Goal: Transaction & Acquisition: Book appointment/travel/reservation

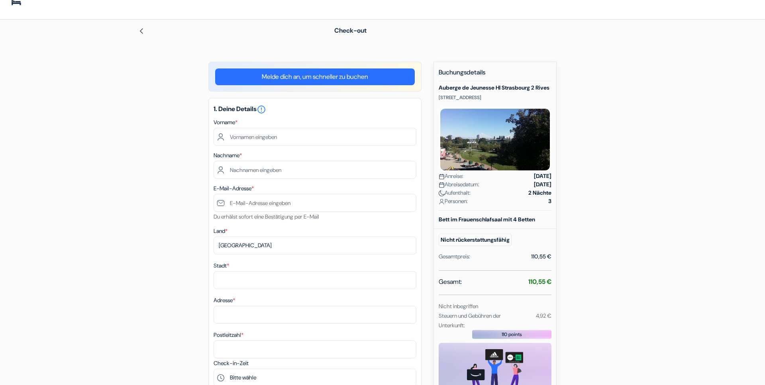
scroll to position [17, 0]
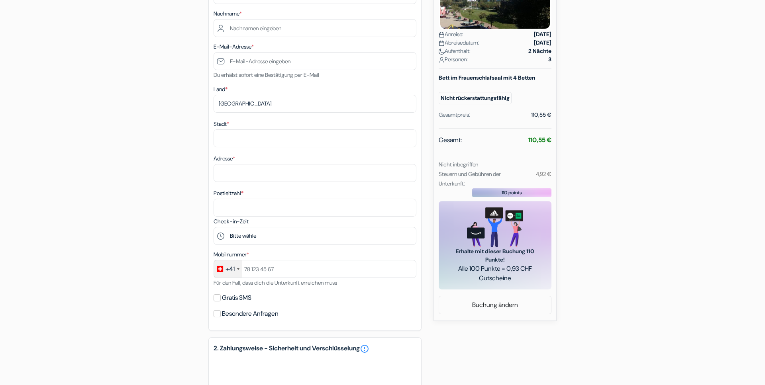
scroll to position [162, 0]
click at [482, 312] on link "Buchung ändern" at bounding box center [495, 304] width 112 height 15
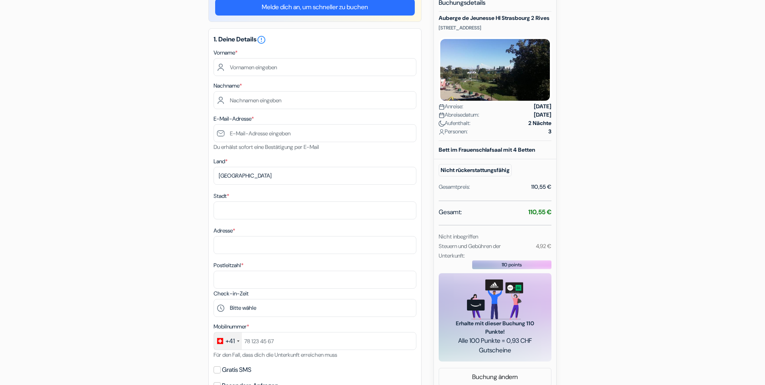
scroll to position [58, 0]
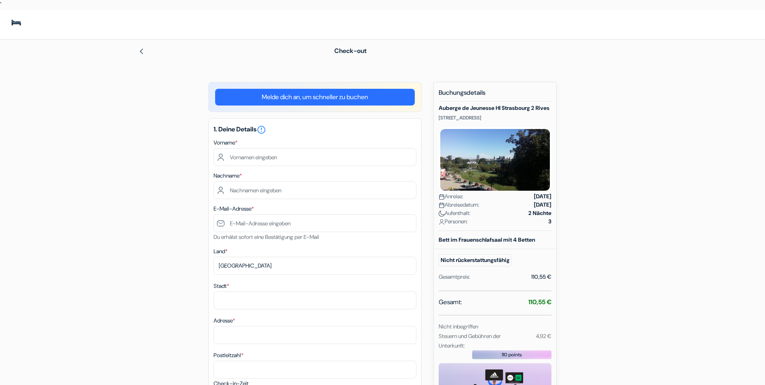
click at [40, 85] on form "Check-out add_box Auberge de Jeunesse HI Strasbourg 2 Rives 9 Rue des Cavaliers…" at bounding box center [382, 390] width 765 height 700
click at [29, 49] on form "Check-out add_box Auberge de Jeunesse HI Strasbourg 2 Rives 9 Rue des Cavaliers…" at bounding box center [382, 390] width 765 height 700
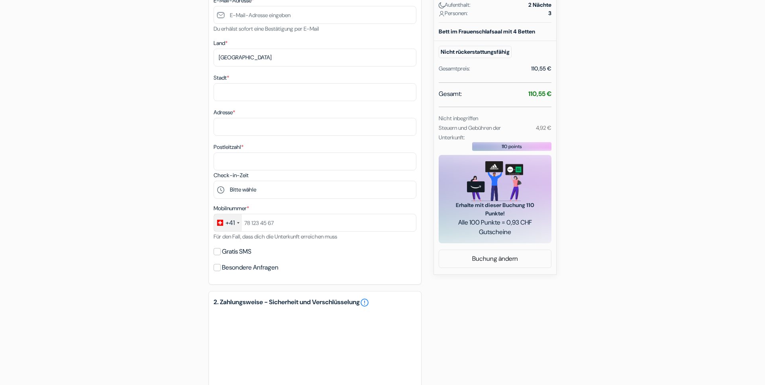
scroll to position [203, 0]
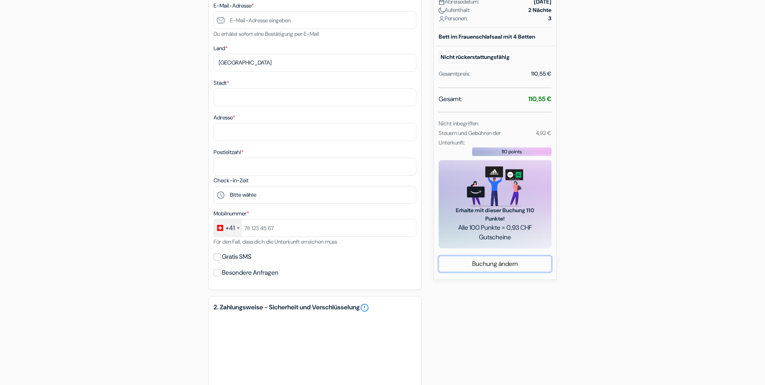
click at [492, 269] on link "Buchung ändern" at bounding box center [495, 263] width 112 height 15
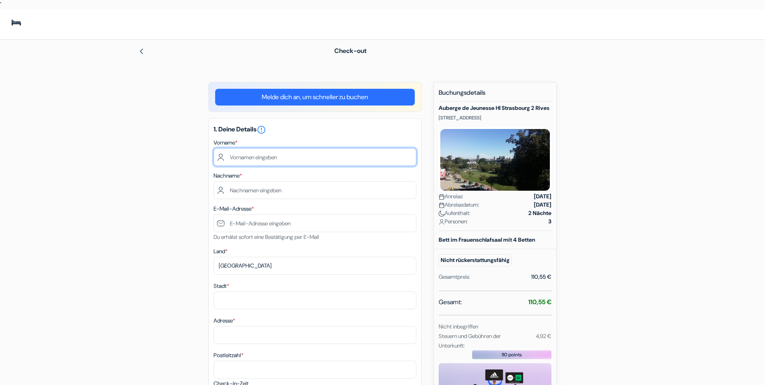
drag, startPoint x: 366, startPoint y: 158, endPoint x: 564, endPoint y: 205, distance: 203.8
click at [142, 50] on img at bounding box center [141, 51] width 6 height 6
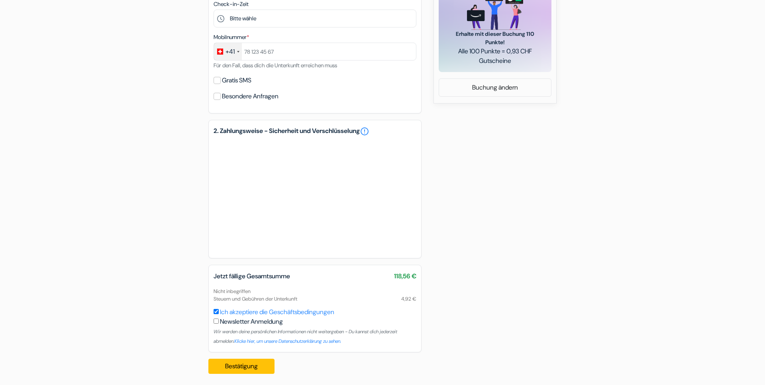
scroll to position [383, 0]
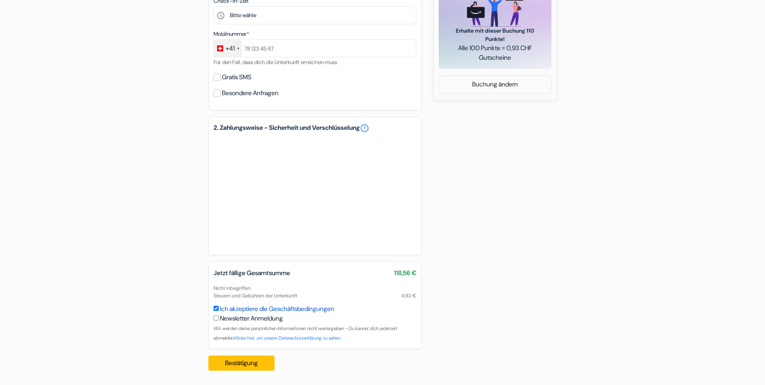
click at [290, 309] on link "Ich akzeptiere die Geschäftsbedingungen" at bounding box center [277, 309] width 114 height 8
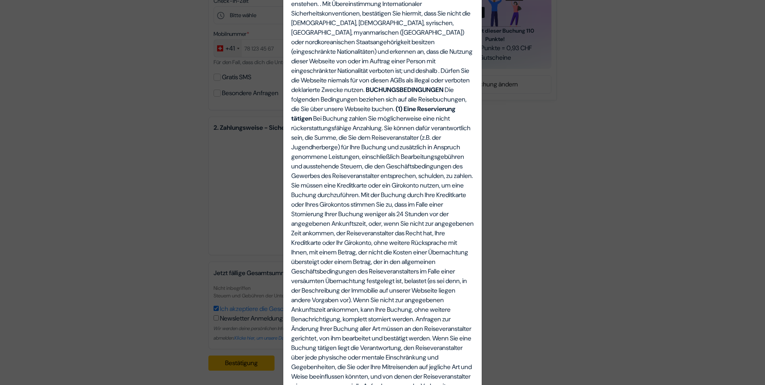
scroll to position [0, 0]
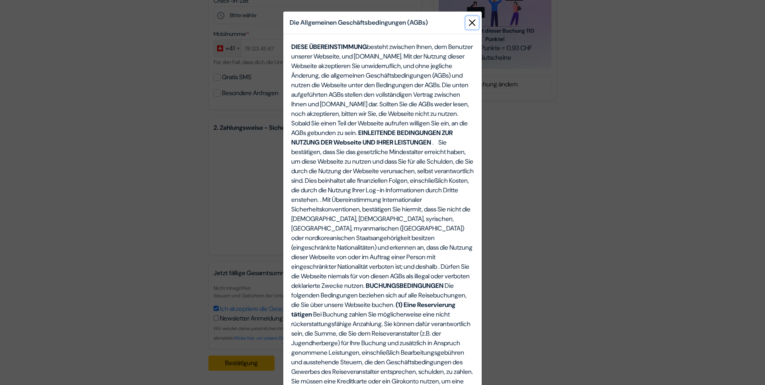
click at [469, 20] on button "Close" at bounding box center [471, 22] width 13 height 13
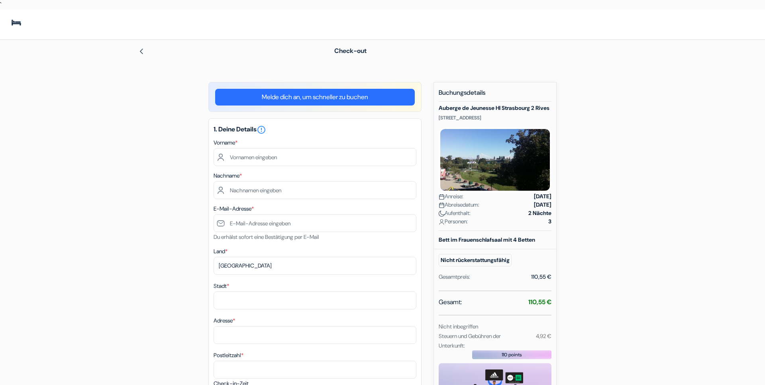
click at [140, 50] on img at bounding box center [141, 51] width 6 height 6
